Goal: Task Accomplishment & Management: Use online tool/utility

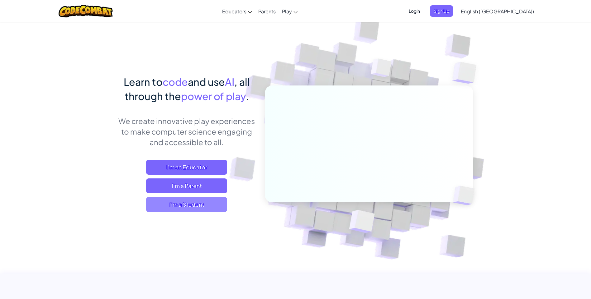
click at [206, 206] on span "I'm a Student" at bounding box center [186, 204] width 81 height 15
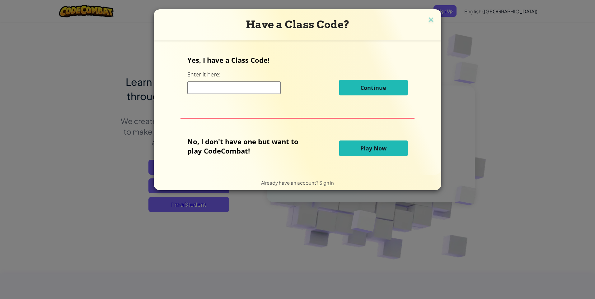
click at [424, 17] on div "Have a Class Code?" at bounding box center [298, 24] width 288 height 31
click at [430, 18] on img at bounding box center [431, 20] width 8 height 9
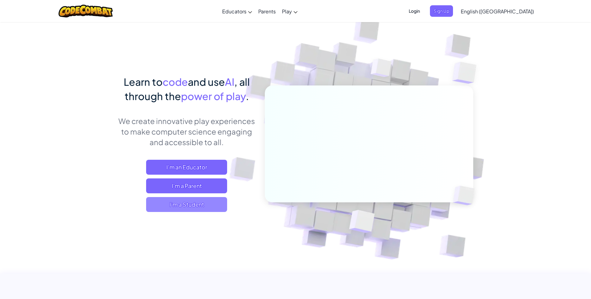
click at [200, 207] on span "I'm a Student" at bounding box center [186, 204] width 81 height 15
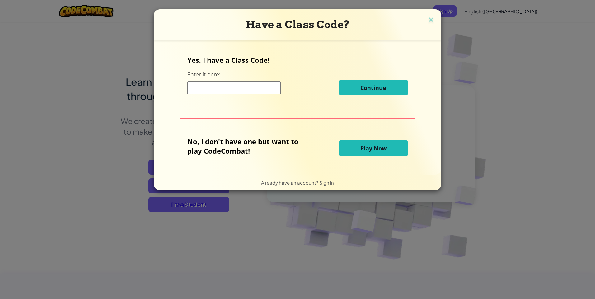
click at [239, 92] on input at bounding box center [233, 88] width 93 height 12
type input "daddy"
click at [373, 148] on span "Play Now" at bounding box center [374, 148] width 26 height 7
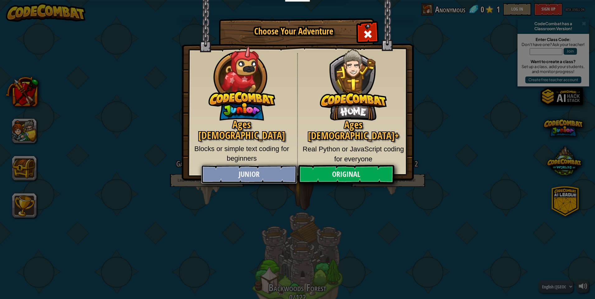
click at [244, 176] on link "Junior" at bounding box center [249, 174] width 96 height 19
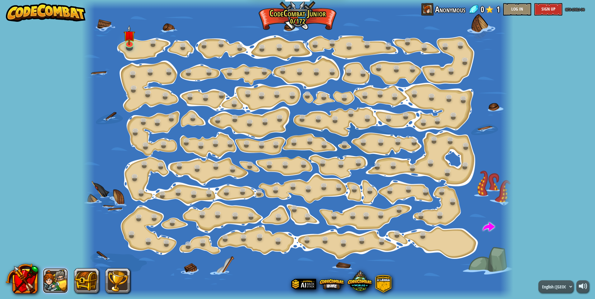
click at [52, 281] on button at bounding box center [55, 281] width 25 height 25
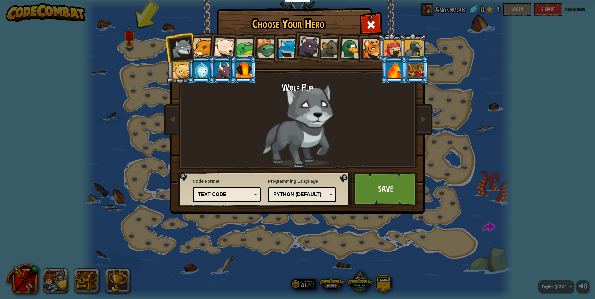
drag, startPoint x: 201, startPoint y: 45, endPoint x: 207, endPoint y: 47, distance: 6.0
click at [203, 46] on div at bounding box center [203, 47] width 19 height 19
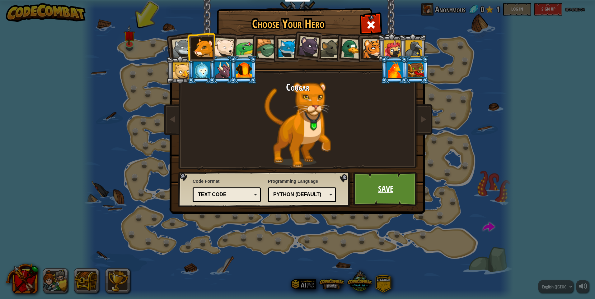
click at [407, 192] on link "Save" at bounding box center [385, 189] width 65 height 34
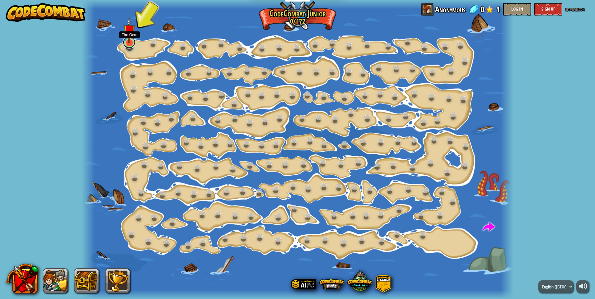
click at [128, 47] on link at bounding box center [129, 42] width 12 height 12
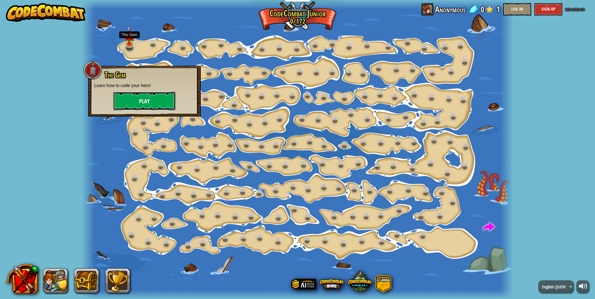
click at [139, 98] on button "Play" at bounding box center [144, 101] width 62 height 19
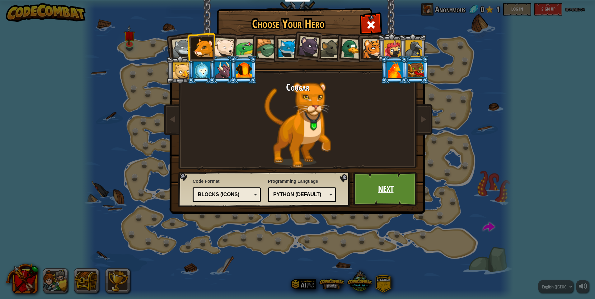
click at [378, 179] on link "Next" at bounding box center [385, 189] width 65 height 34
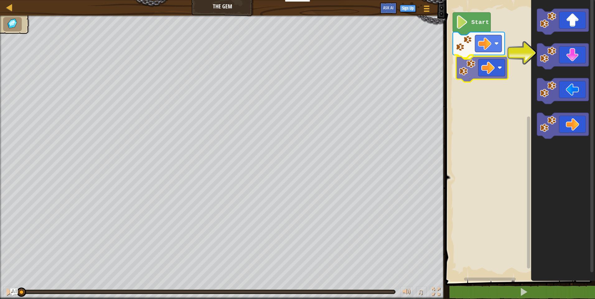
click at [496, 71] on div "Start" at bounding box center [520, 139] width 152 height 285
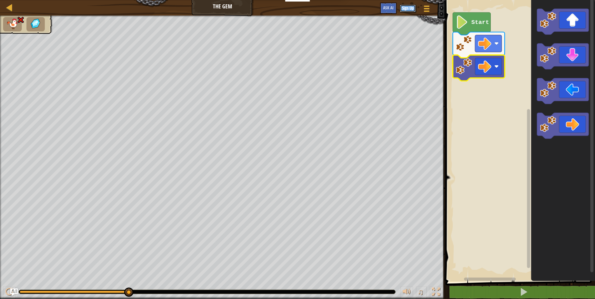
click at [404, 6] on button "Sign Up" at bounding box center [408, 8] width 16 height 7
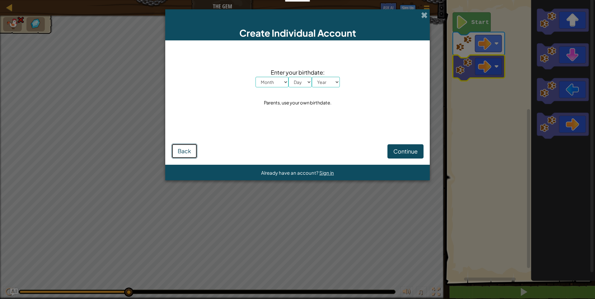
click at [186, 149] on span "Back" at bounding box center [184, 151] width 13 height 7
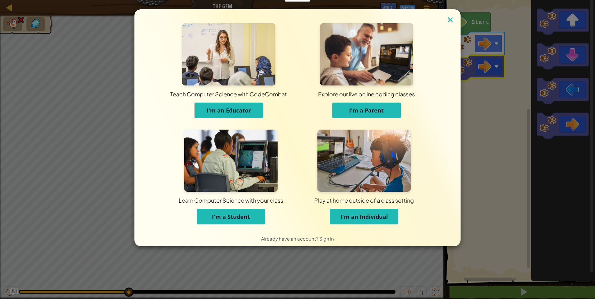
click at [453, 22] on img at bounding box center [450, 20] width 8 height 9
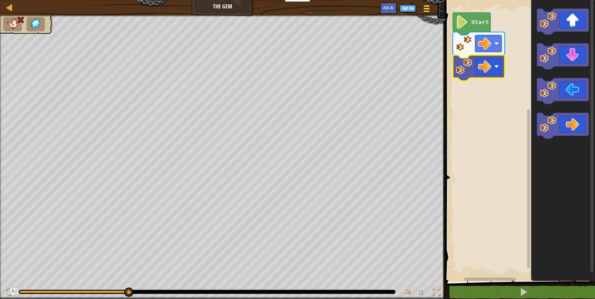
click at [431, 13] on button "Game Menu" at bounding box center [426, 9] width 17 height 15
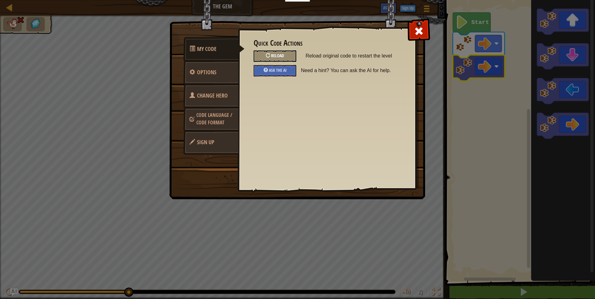
click at [283, 58] on span "Reload" at bounding box center [277, 56] width 13 height 6
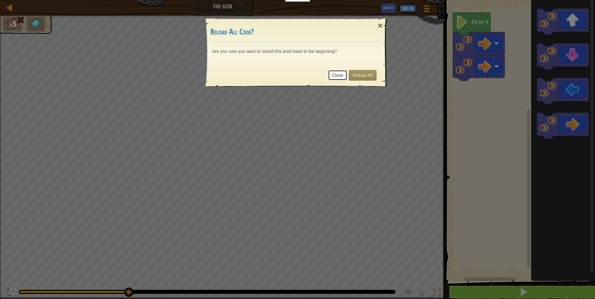
click at [340, 75] on link "Close" at bounding box center [337, 75] width 19 height 11
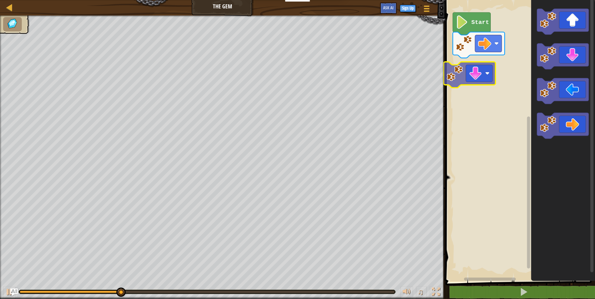
click at [490, 81] on div "Start" at bounding box center [520, 139] width 152 height 285
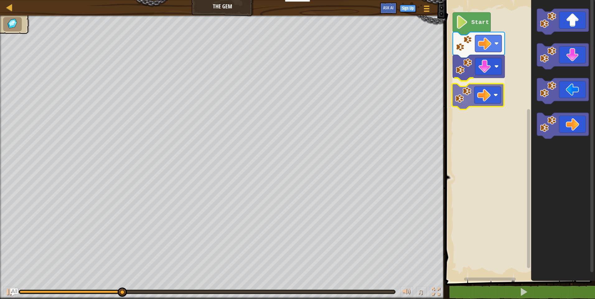
click at [481, 97] on div "Start" at bounding box center [520, 139] width 152 height 285
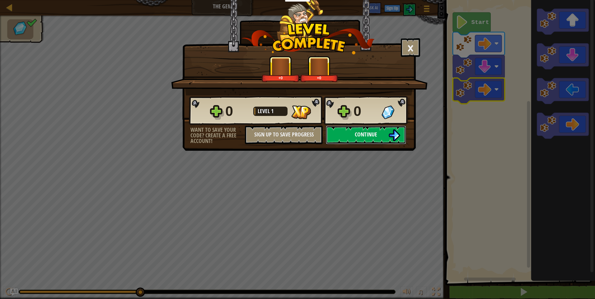
click at [361, 137] on span "Continue" at bounding box center [366, 135] width 22 height 8
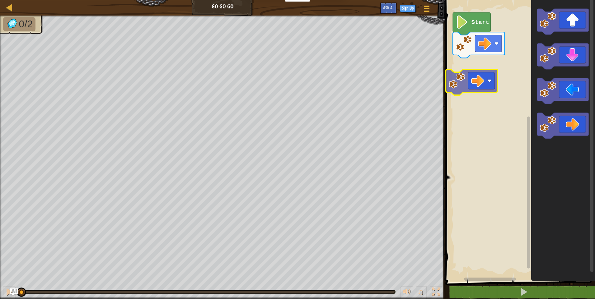
click at [464, 79] on div "Start" at bounding box center [520, 139] width 152 height 285
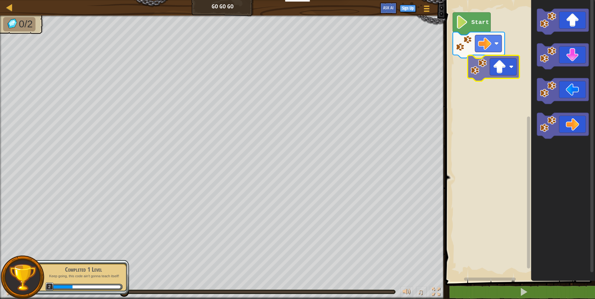
click at [505, 74] on div "Start" at bounding box center [520, 139] width 152 height 285
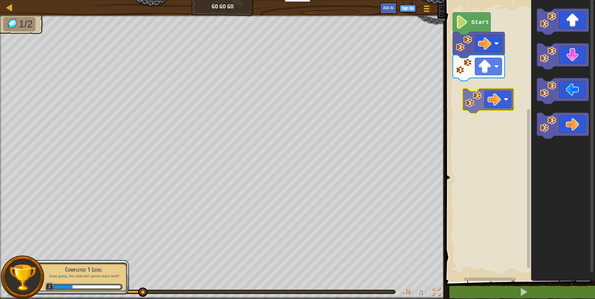
click at [502, 100] on div "Start" at bounding box center [520, 139] width 152 height 285
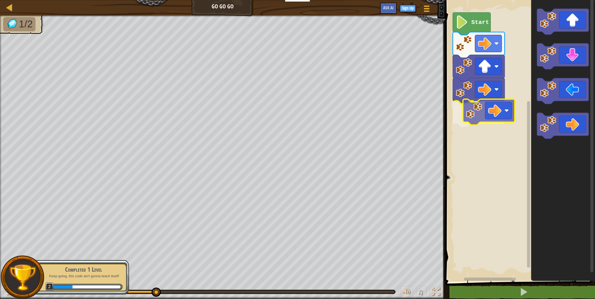
click at [472, 109] on div "Start" at bounding box center [520, 139] width 152 height 285
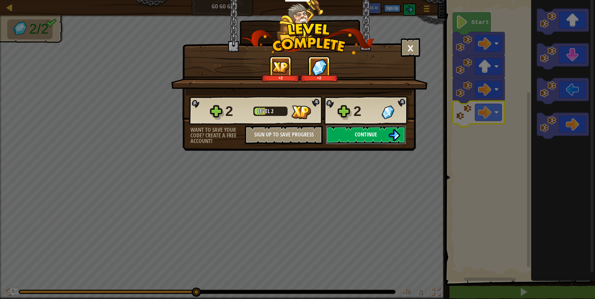
click at [394, 142] on button "Continue" at bounding box center [366, 135] width 80 height 19
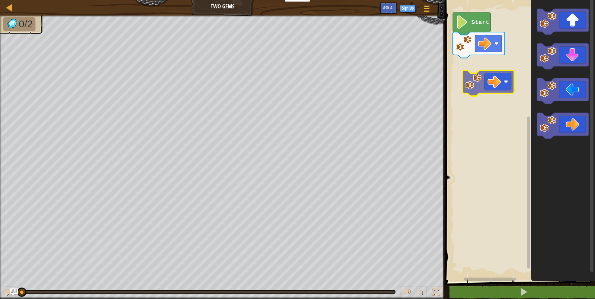
click at [483, 81] on div "Start" at bounding box center [520, 139] width 152 height 285
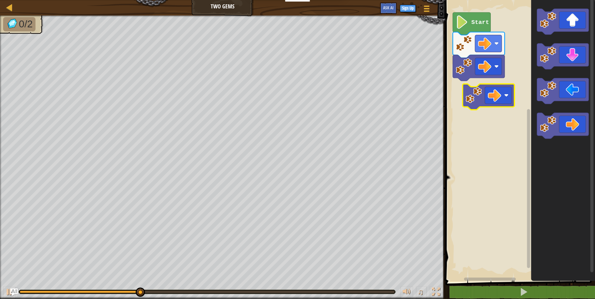
click at [474, 96] on div "Start" at bounding box center [520, 139] width 152 height 285
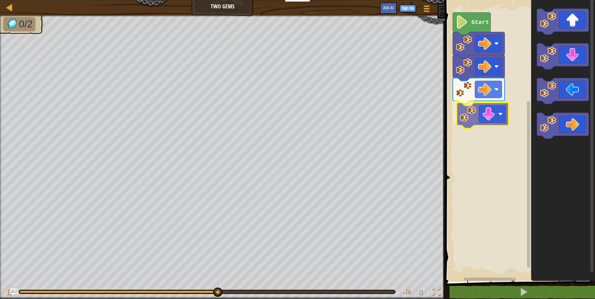
click at [479, 108] on div "Start" at bounding box center [520, 139] width 152 height 285
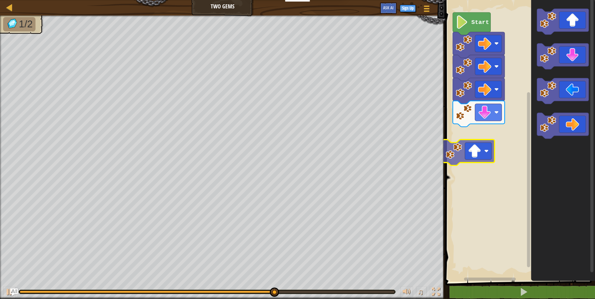
click at [476, 148] on div "Start" at bounding box center [520, 139] width 152 height 285
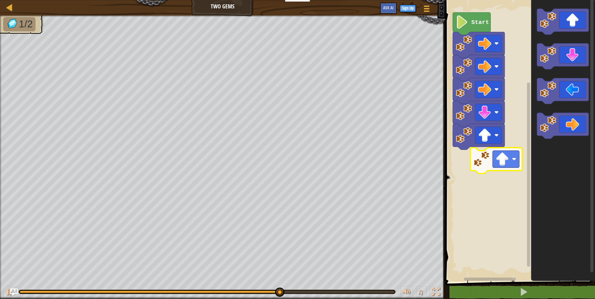
click at [478, 168] on div "Start" at bounding box center [520, 139] width 152 height 285
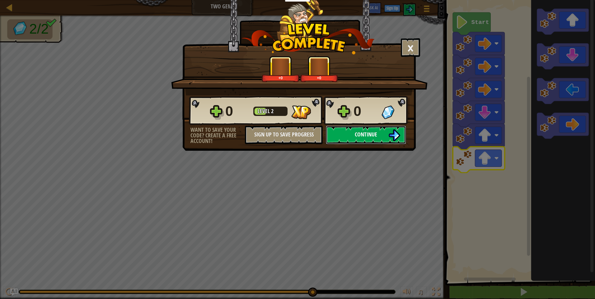
click at [347, 136] on button "Continue" at bounding box center [366, 135] width 80 height 19
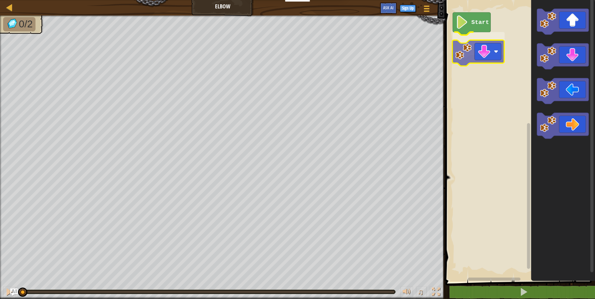
click at [474, 41] on div "Start" at bounding box center [520, 139] width 152 height 285
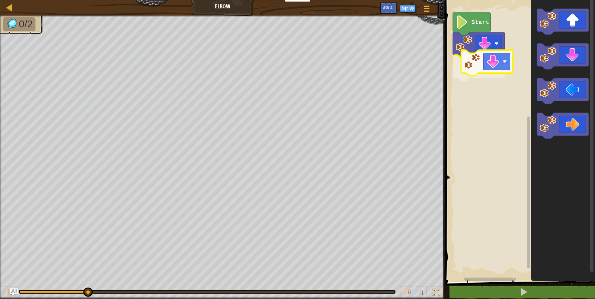
click at [490, 77] on div "Start" at bounding box center [520, 139] width 152 height 285
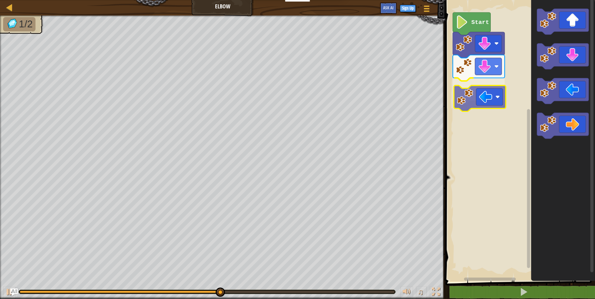
click at [479, 97] on div "Start" at bounding box center [520, 139] width 152 height 285
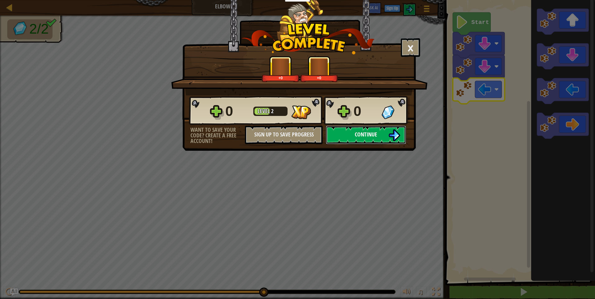
click at [363, 139] on button "Continue" at bounding box center [366, 135] width 80 height 19
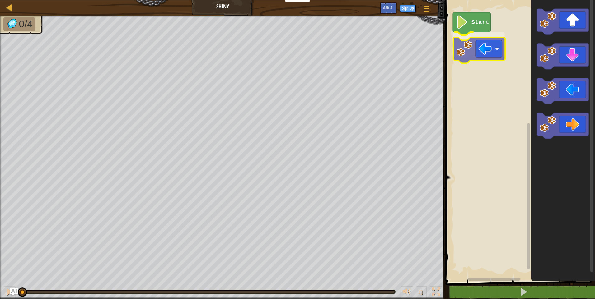
click at [465, 50] on div "Start" at bounding box center [520, 139] width 152 height 285
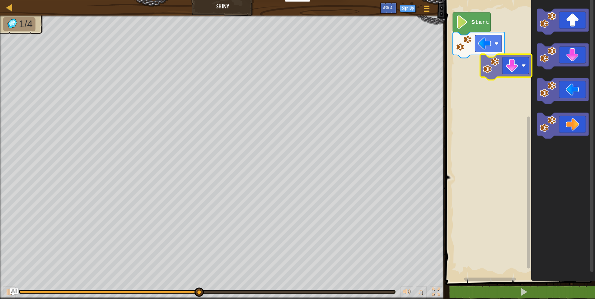
click at [498, 68] on div "Start" at bounding box center [520, 139] width 152 height 285
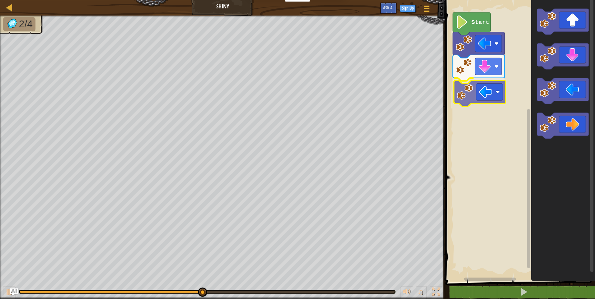
click at [491, 90] on div "Start" at bounding box center [520, 139] width 152 height 285
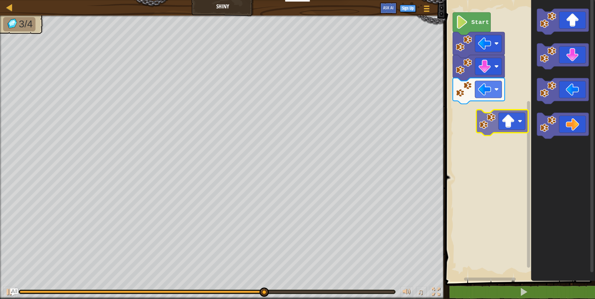
click at [480, 112] on div "Start" at bounding box center [520, 139] width 152 height 285
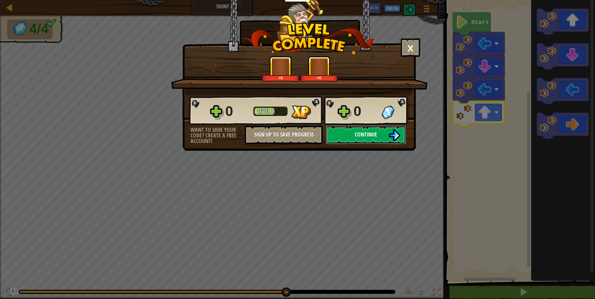
click at [371, 139] on button "Continue" at bounding box center [366, 135] width 80 height 19
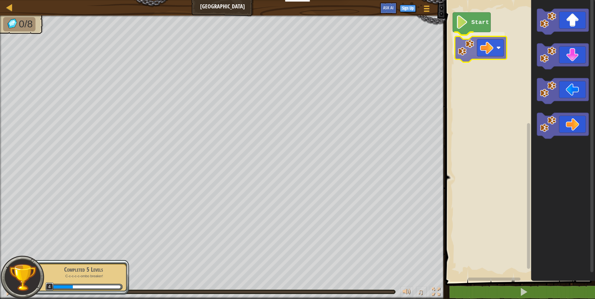
click at [486, 58] on div "Start" at bounding box center [520, 139] width 152 height 285
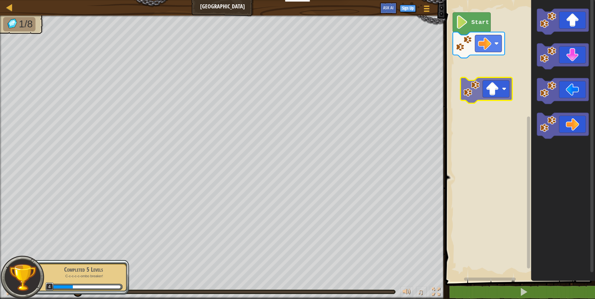
click at [496, 79] on div "Start" at bounding box center [520, 139] width 152 height 285
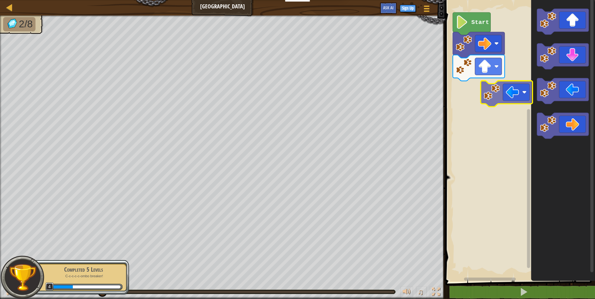
click at [477, 109] on div "Start" at bounding box center [520, 139] width 152 height 285
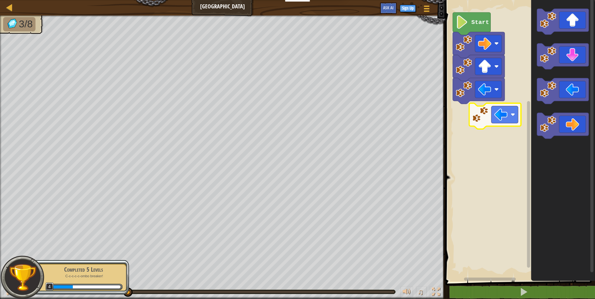
click at [483, 120] on div "Start" at bounding box center [520, 139] width 152 height 285
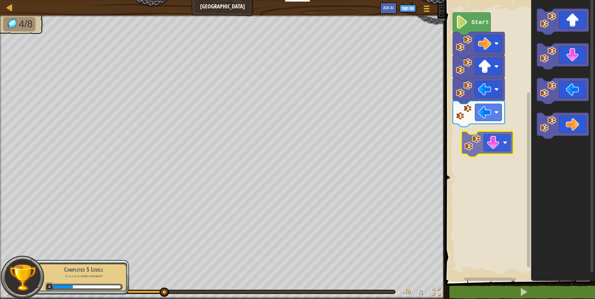
click at [495, 149] on div "Start" at bounding box center [520, 139] width 152 height 285
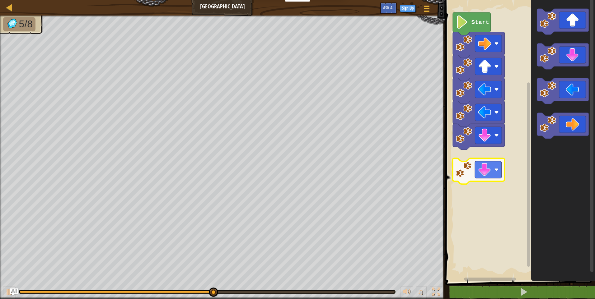
click at [491, 167] on div "Start" at bounding box center [520, 139] width 152 height 285
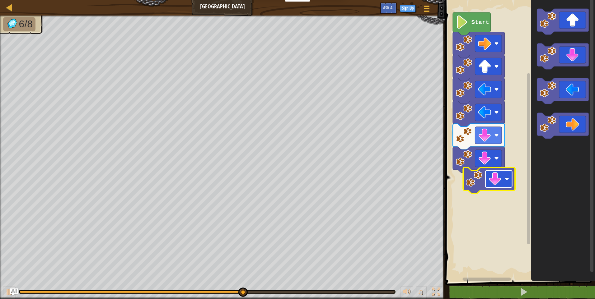
click at [492, 180] on image "Blockly Workspace" at bounding box center [494, 178] width 13 height 13
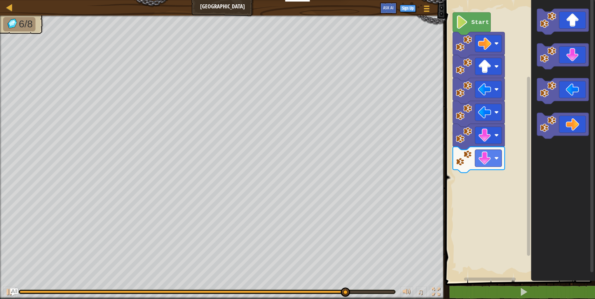
click at [520, 189] on div "Start" at bounding box center [520, 139] width 152 height 285
click at [521, 179] on div "Start" at bounding box center [520, 139] width 152 height 285
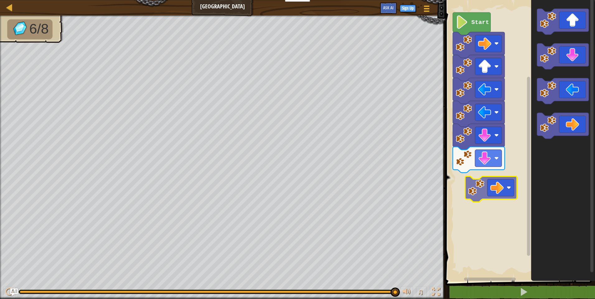
click at [482, 198] on div "Start" at bounding box center [520, 139] width 152 height 285
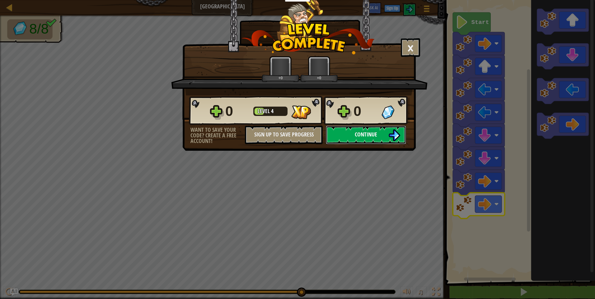
click at [384, 134] on button "Continue" at bounding box center [366, 135] width 80 height 19
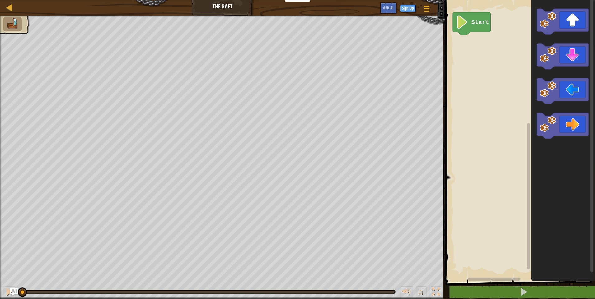
click at [504, 80] on div "Start" at bounding box center [520, 139] width 152 height 285
click at [476, 57] on div "Start" at bounding box center [520, 139] width 152 height 285
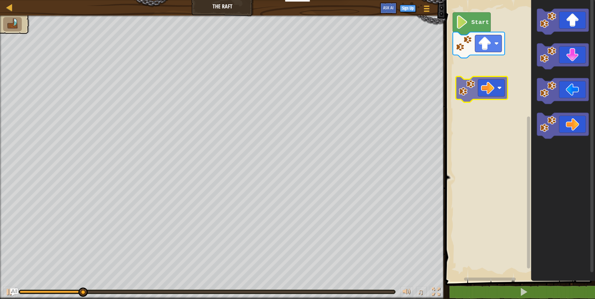
click at [481, 71] on div "Start" at bounding box center [520, 139] width 152 height 285
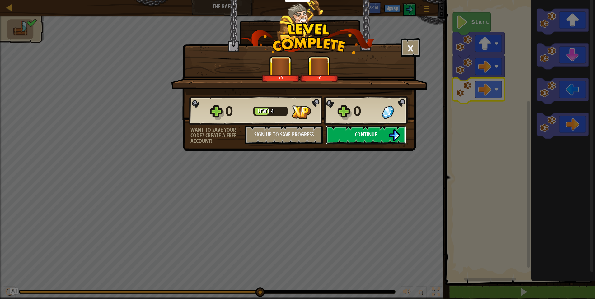
click at [379, 132] on button "Continue" at bounding box center [366, 135] width 80 height 19
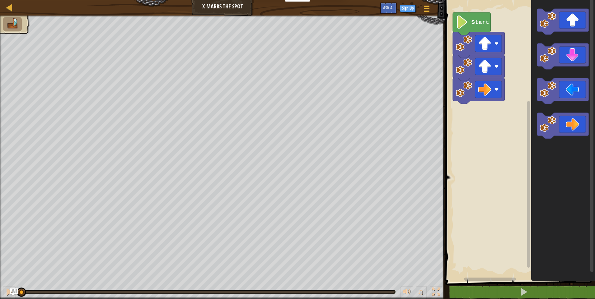
click at [280, 112] on div "Map X Marks the Spot Game Menu Sign Up Ask AI 1 ההההההההההההההההההההההההההההההה…" at bounding box center [297, 149] width 595 height 299
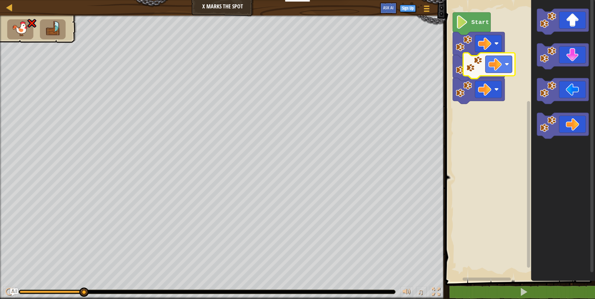
click at [523, 77] on rect "Blockly Workspace" at bounding box center [520, 139] width 152 height 285
click at [517, 75] on rect "Blockly Workspace" at bounding box center [520, 139] width 152 height 285
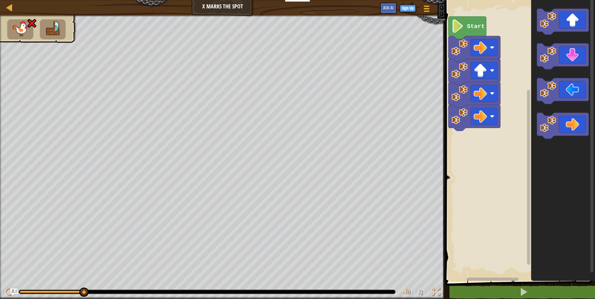
click at [524, 130] on rect "Blockly Workspace" at bounding box center [520, 139] width 152 height 285
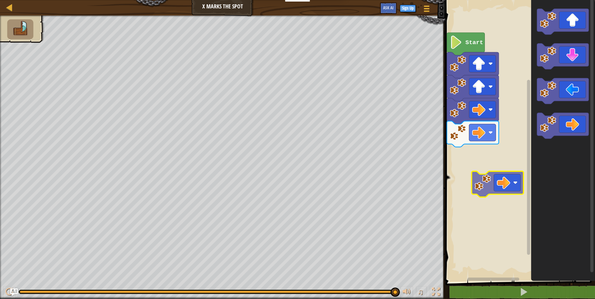
click at [475, 177] on div "Start" at bounding box center [520, 139] width 152 height 285
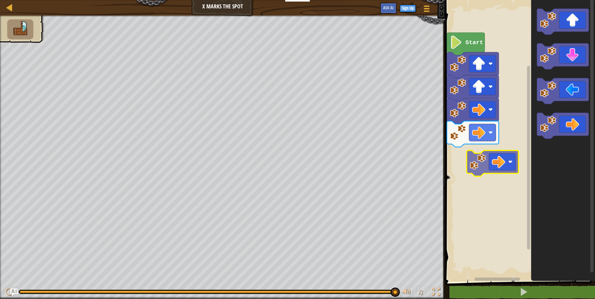
click at [482, 170] on div "Start" at bounding box center [520, 139] width 152 height 285
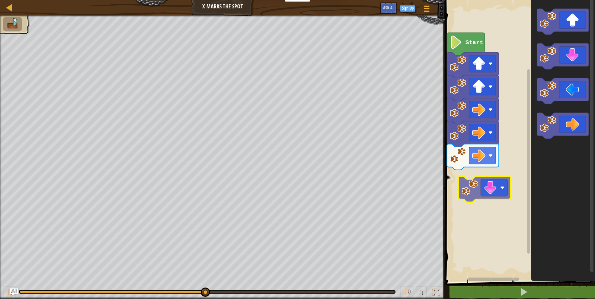
click at [501, 183] on div "Start" at bounding box center [520, 139] width 152 height 285
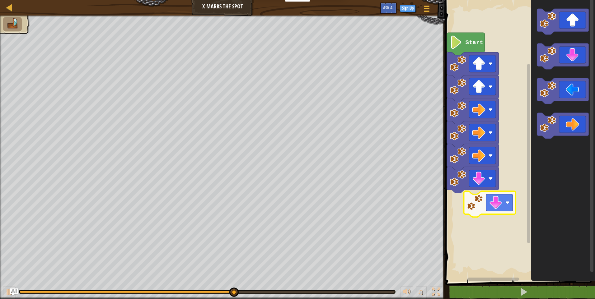
click at [514, 200] on div "Start" at bounding box center [520, 139] width 152 height 285
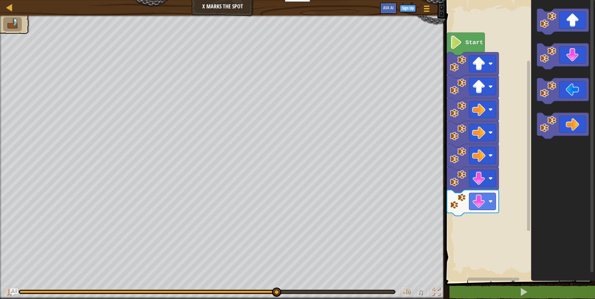
click at [502, 259] on div "Start" at bounding box center [520, 139] width 152 height 285
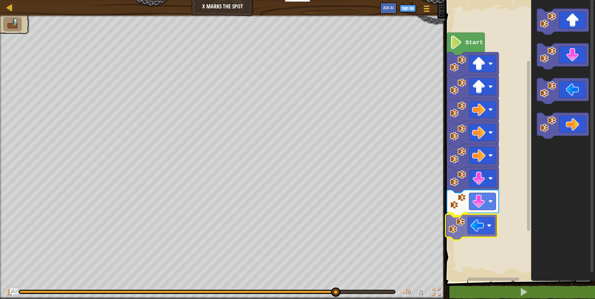
click at [481, 237] on div "Start" at bounding box center [520, 139] width 152 height 285
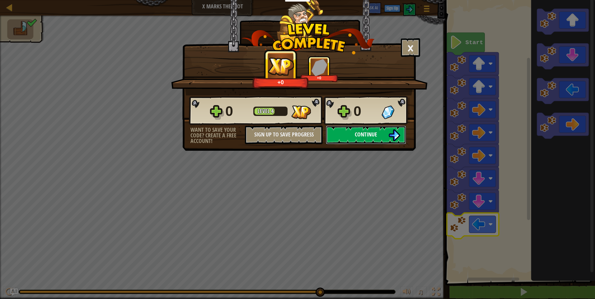
click at [370, 138] on span "Continue" at bounding box center [366, 135] width 22 height 8
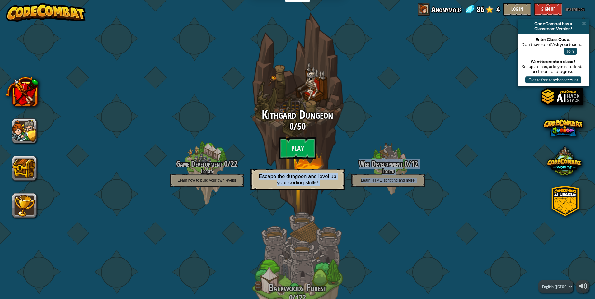
drag, startPoint x: 312, startPoint y: 211, endPoint x: 314, endPoint y: 163, distance: 48.3
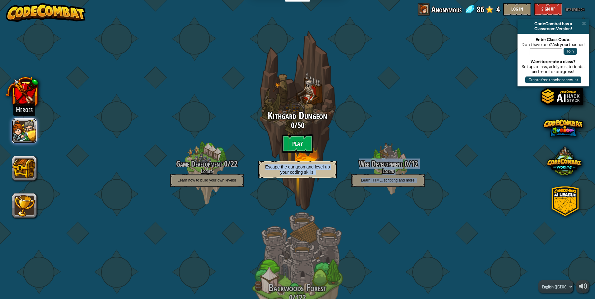
click at [29, 128] on button at bounding box center [24, 131] width 25 height 25
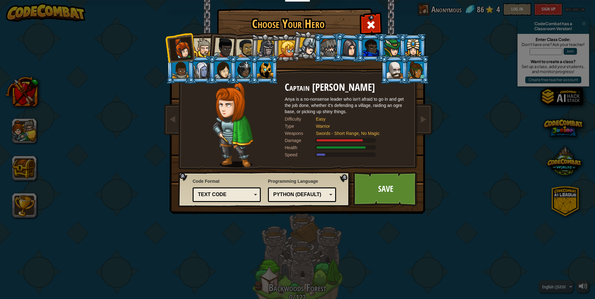
drag, startPoint x: 263, startPoint y: 51, endPoint x: 264, endPoint y: 60, distance: 9.1
click at [263, 51] on div at bounding box center [266, 49] width 18 height 18
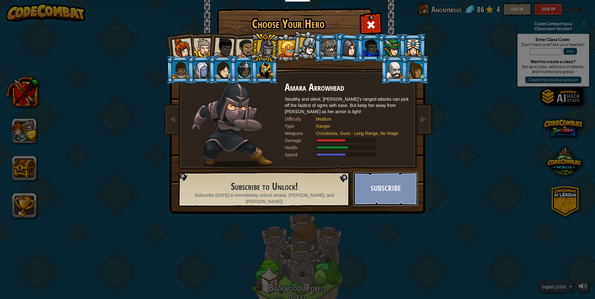
click at [369, 183] on button "Subscribe" at bounding box center [385, 189] width 65 height 34
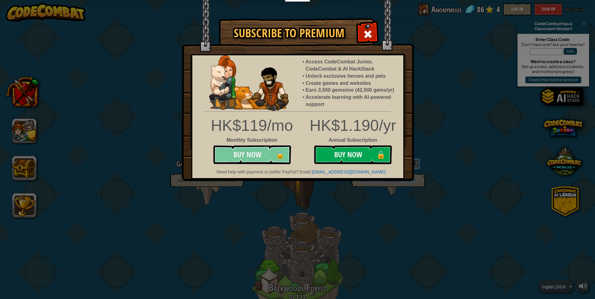
click at [271, 158] on button "Buy Now 🔒" at bounding box center [252, 155] width 78 height 19
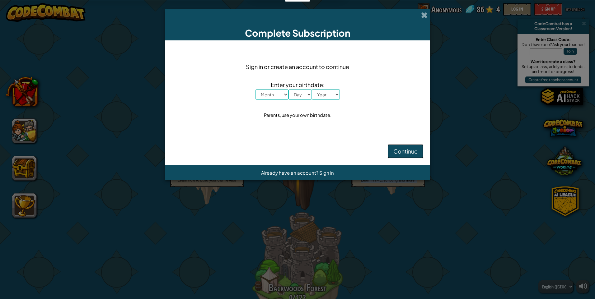
click at [399, 149] on span "Continue" at bounding box center [406, 151] width 24 height 7
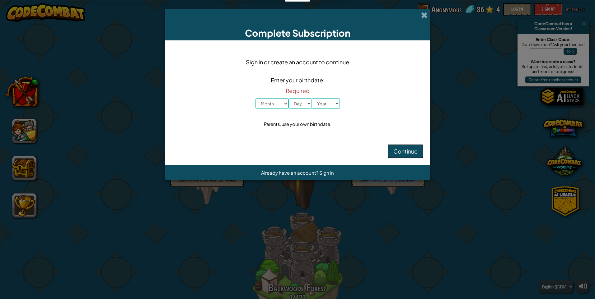
click at [398, 149] on span "Continue" at bounding box center [406, 151] width 24 height 7
click at [395, 150] on span "Continue" at bounding box center [406, 151] width 24 height 7
click at [424, 19] on div "Complete Subscription" at bounding box center [297, 24] width 265 height 31
click at [426, 18] on span at bounding box center [424, 15] width 7 height 7
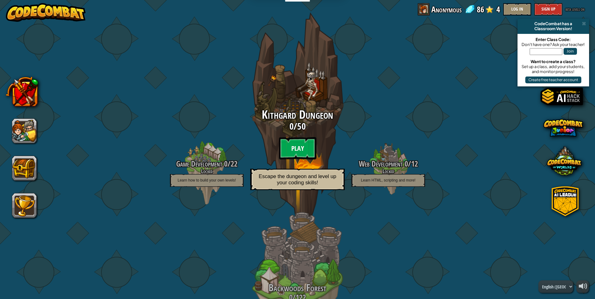
click at [303, 149] on btn "Play" at bounding box center [297, 148] width 37 height 22
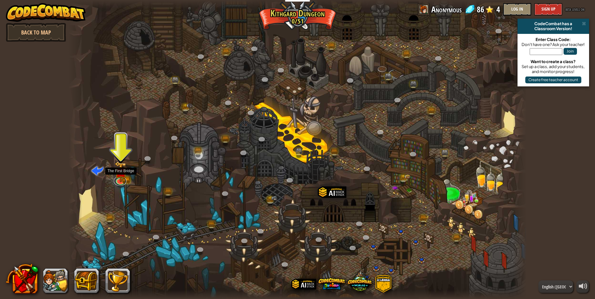
click at [120, 185] on link at bounding box center [120, 181] width 12 height 9
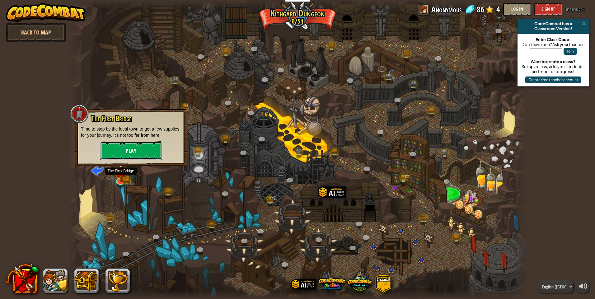
click at [143, 154] on button "Play" at bounding box center [131, 151] width 62 height 19
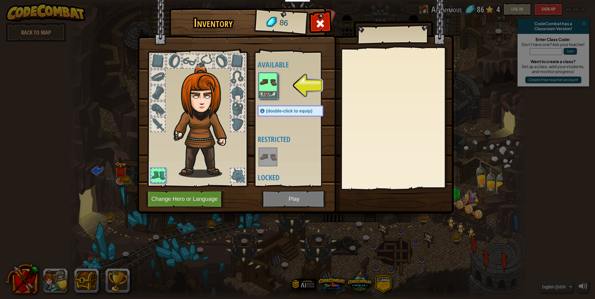
click at [266, 196] on img at bounding box center [295, 101] width 317 height 226
click at [276, 196] on img at bounding box center [295, 101] width 317 height 226
click at [286, 201] on img at bounding box center [295, 101] width 317 height 226
click at [171, 194] on button "Change Hero or Language" at bounding box center [185, 199] width 79 height 17
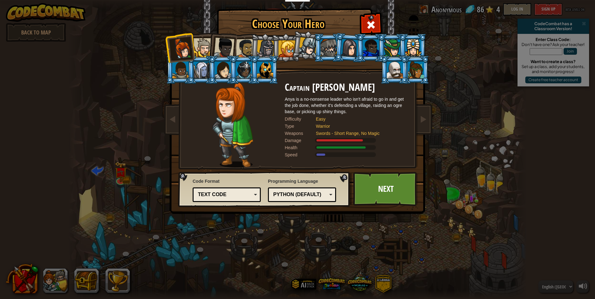
click at [261, 197] on div "Code Format Text code Blocks and code Blocks Blocks (Icons) Text code Blocks - …" at bounding box center [264, 190] width 168 height 32
click at [255, 196] on div "Text code" at bounding box center [227, 195] width 60 height 10
click at [373, 192] on link "Next" at bounding box center [385, 189] width 65 height 34
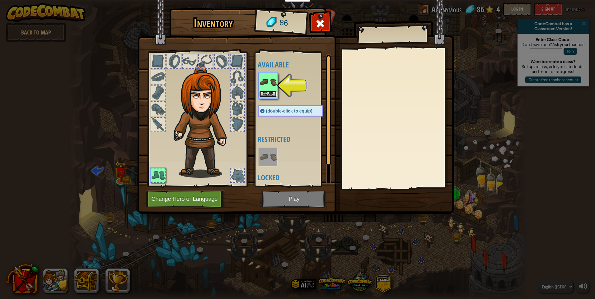
click at [268, 93] on button "Equip" at bounding box center [267, 94] width 17 height 7
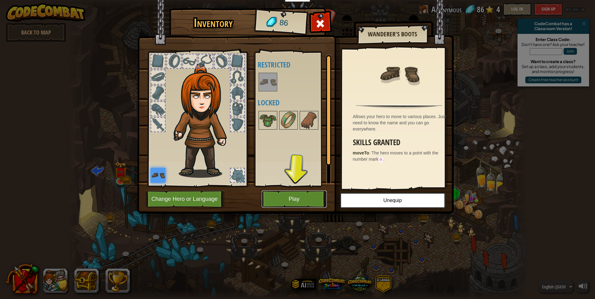
click at [305, 198] on button "Play" at bounding box center [294, 199] width 65 height 17
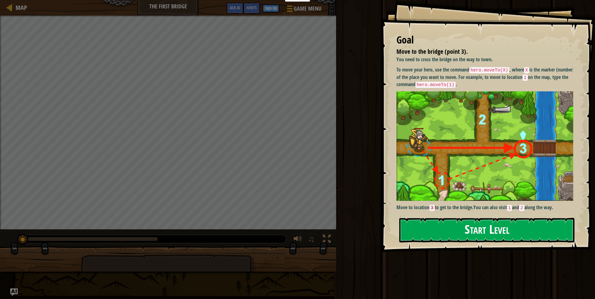
click at [458, 221] on button "Start Level" at bounding box center [486, 230] width 175 height 25
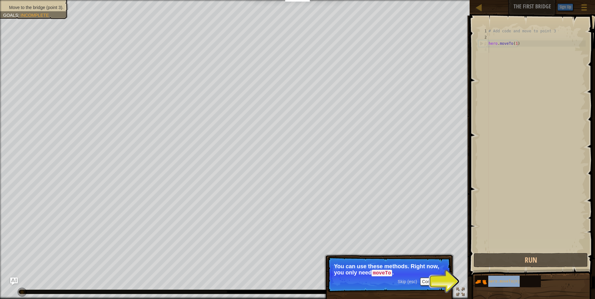
click at [447, 281] on p "Skip (esc) Continue You can use these methods. Right now, you only need moveTo ." at bounding box center [390, 274] width 124 height 35
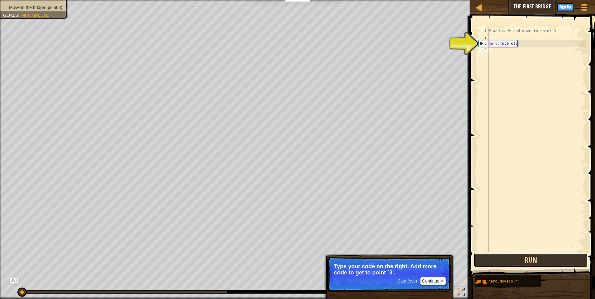
click at [509, 263] on button "Run" at bounding box center [531, 260] width 114 height 14
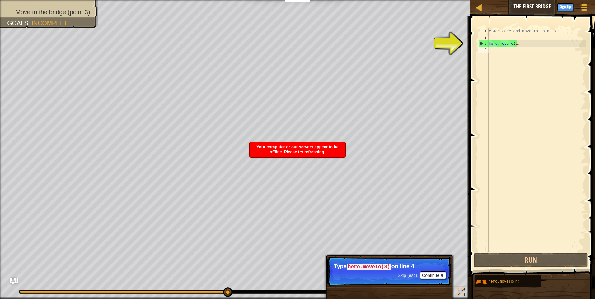
click at [503, 43] on div "# Add code and move to point 3 hero . moveTo ( 1 )" at bounding box center [537, 146] width 98 height 237
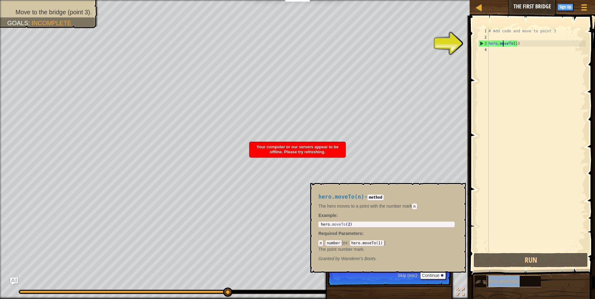
click at [509, 283] on span "hero.moveTo(n)" at bounding box center [503, 282] width 31 height 4
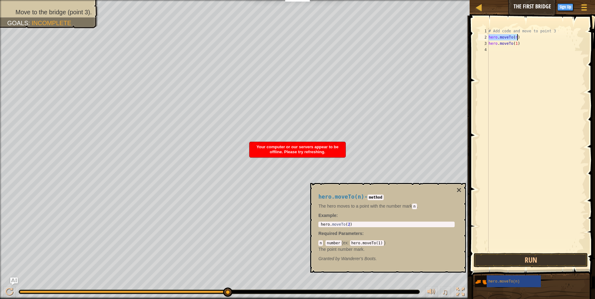
type textarea "hero.moveTo(1)"
type textarea "hero.moveTo(n)"
click at [498, 264] on button "Run" at bounding box center [531, 260] width 114 height 14
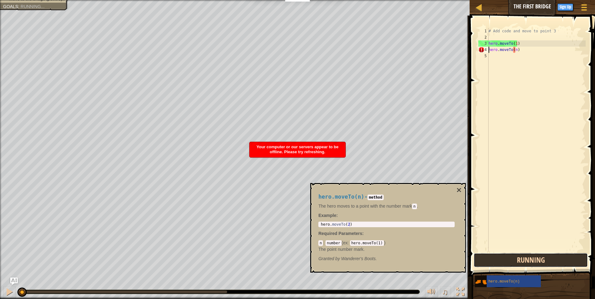
click at [498, 264] on button "Running" at bounding box center [531, 260] width 114 height 14
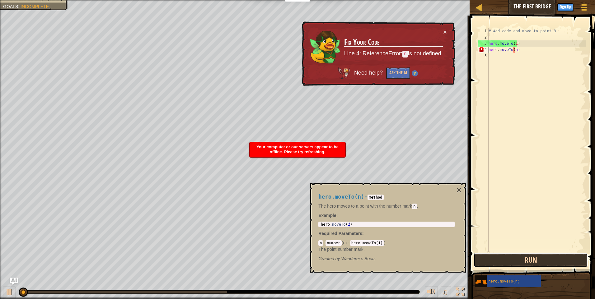
click at [499, 262] on button "Run" at bounding box center [531, 260] width 114 height 14
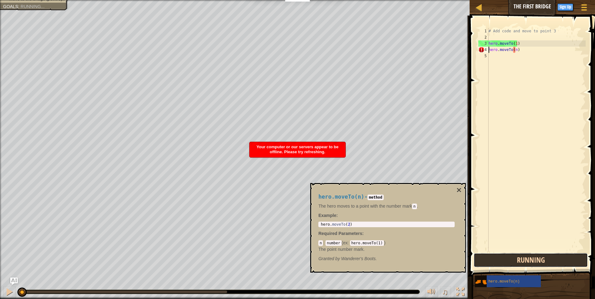
click at [499, 262] on button "Running" at bounding box center [531, 260] width 114 height 14
